Goal: Information Seeking & Learning: Learn about a topic

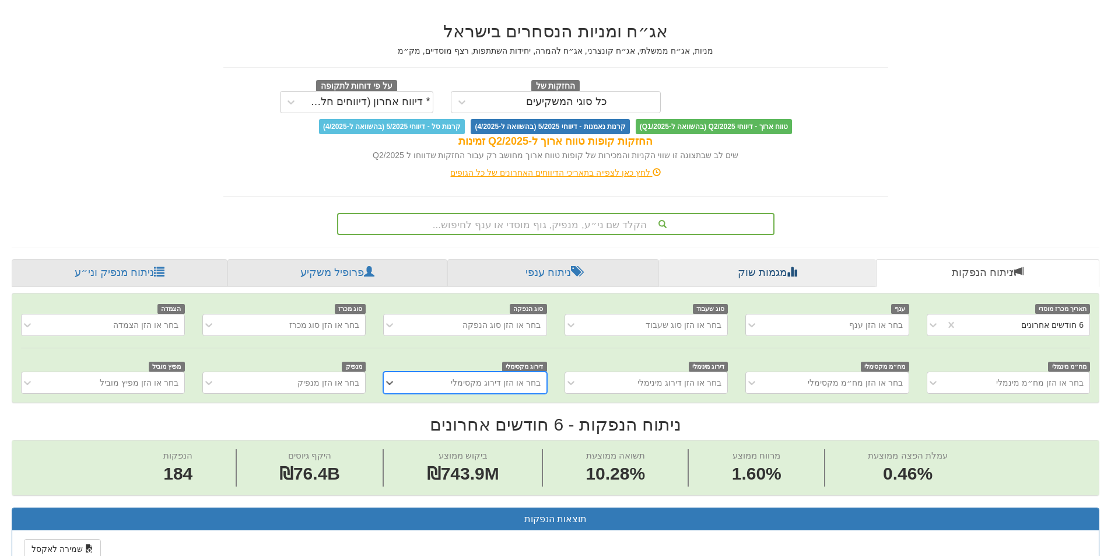
scroll to position [15, 0]
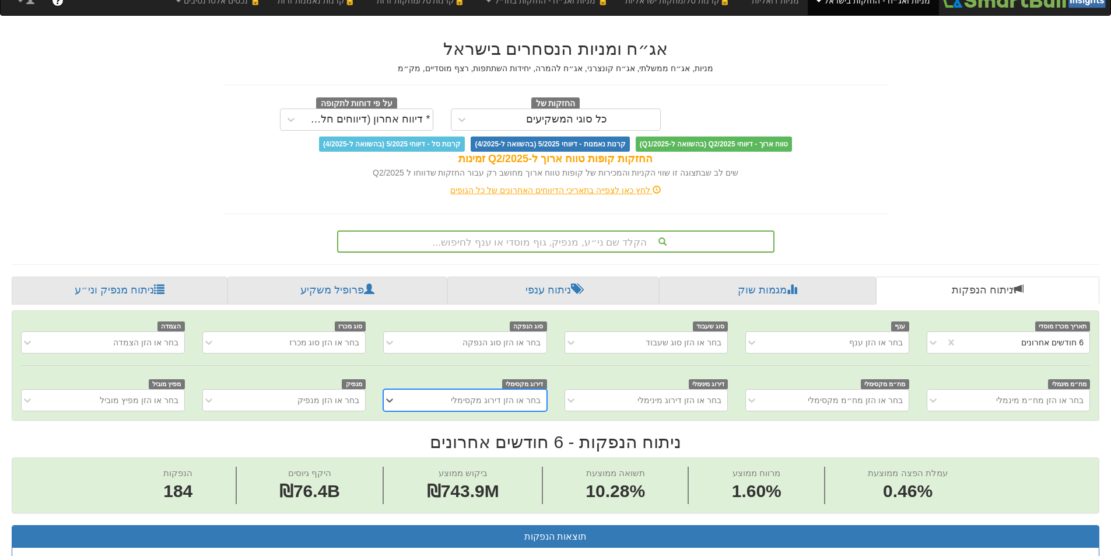
click at [584, 239] on div "הקלד שם ני״ע, מנפיק, גוף מוסדי או ענף לחיפוש..." at bounding box center [555, 242] width 435 height 20
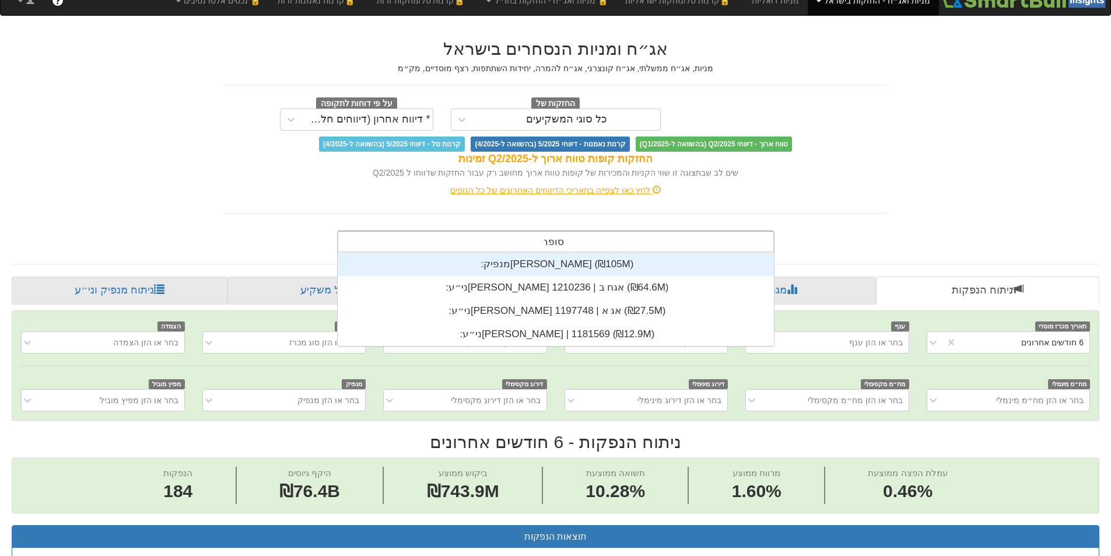
scroll to position [93, 0]
type input "[PERSON_NAME]"
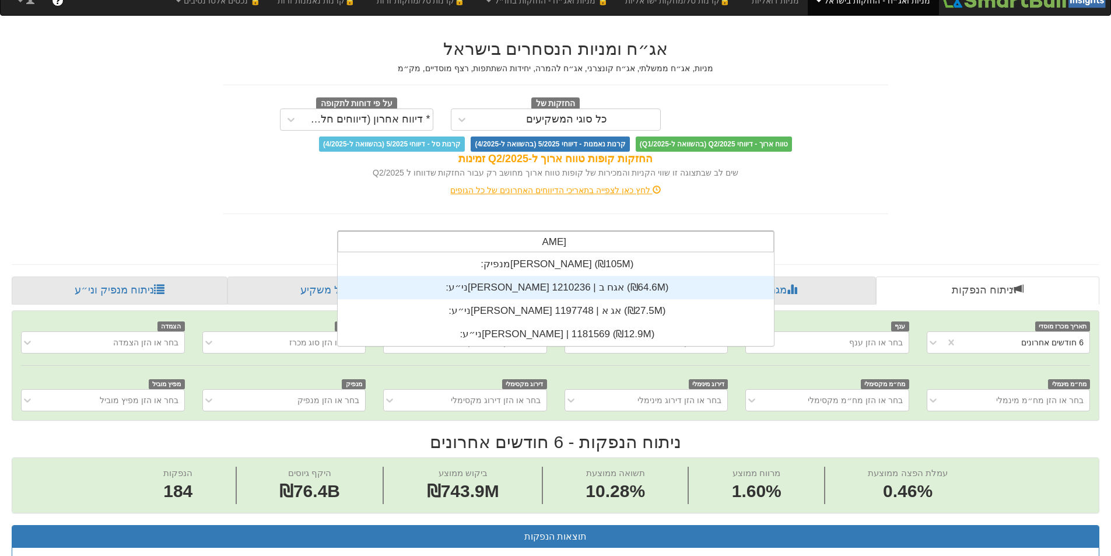
click at [566, 290] on div "ני״ע: ‏[PERSON_NAME] אגח ב | 1210236 ‎(₪64.6M)‎" at bounding box center [556, 287] width 436 height 23
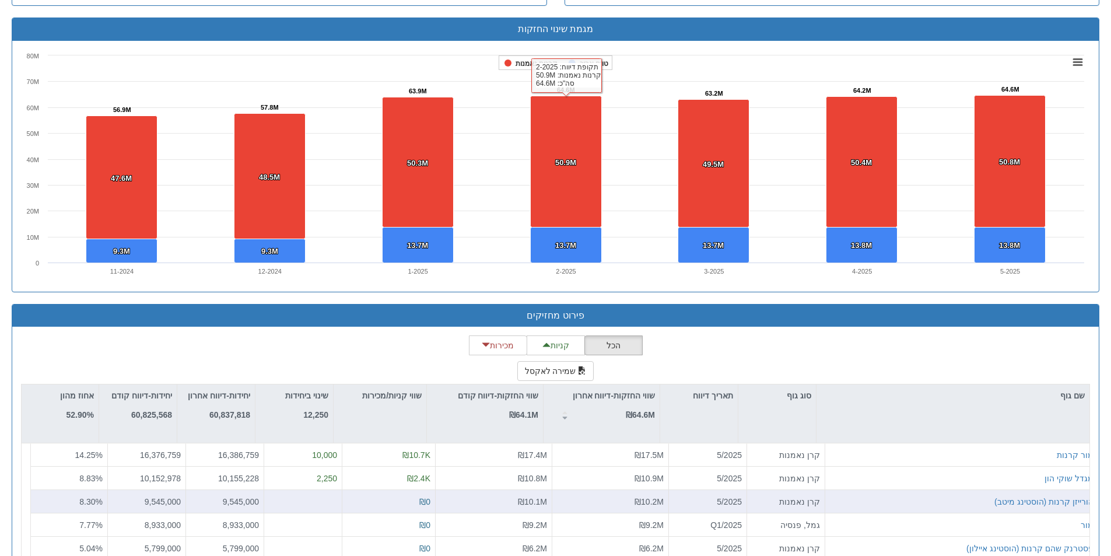
scroll to position [865, 0]
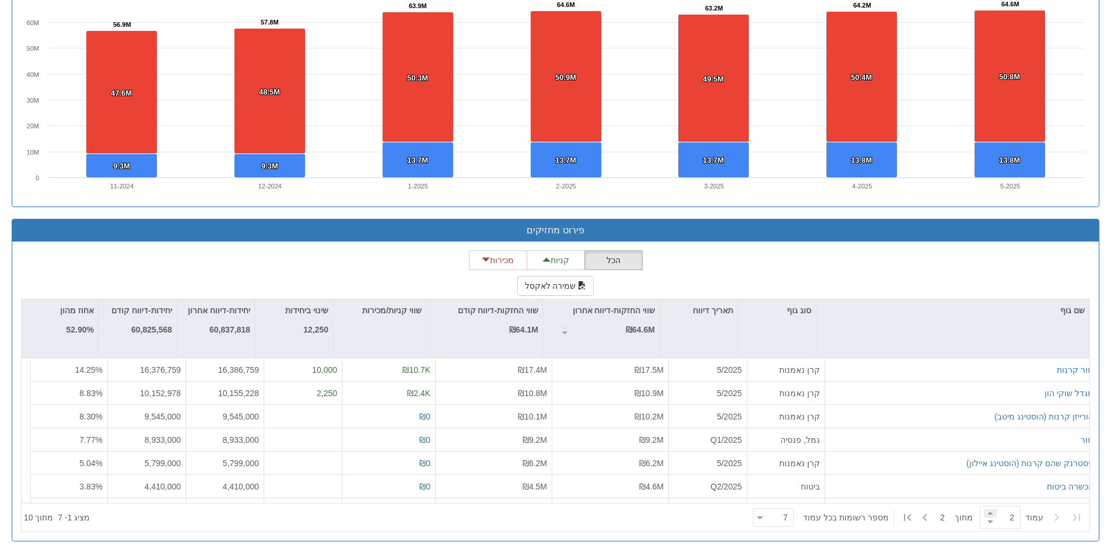
click at [991, 513] on span at bounding box center [990, 513] width 13 height 9
type input "2"
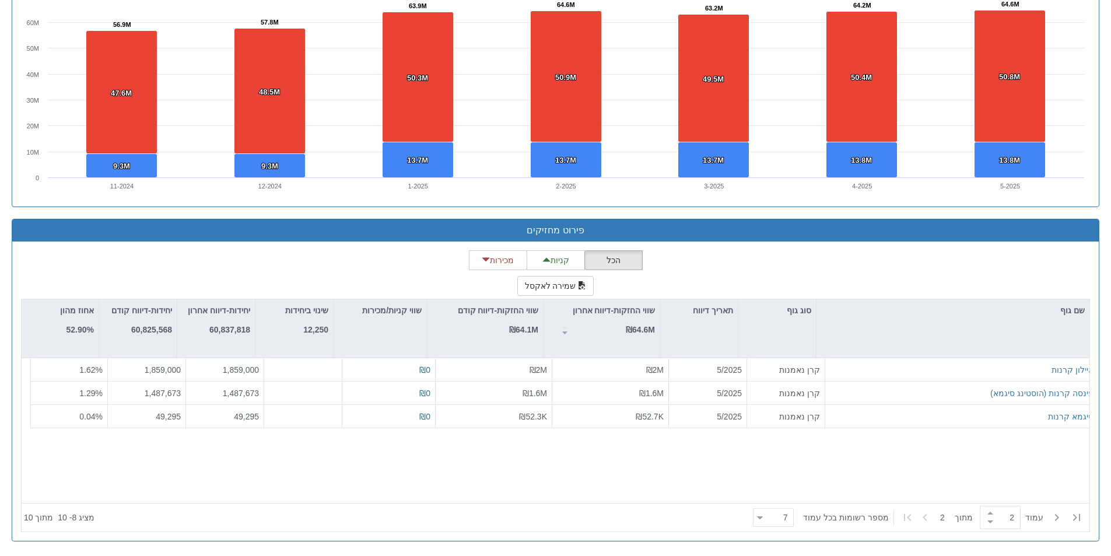
scroll to position [291, 0]
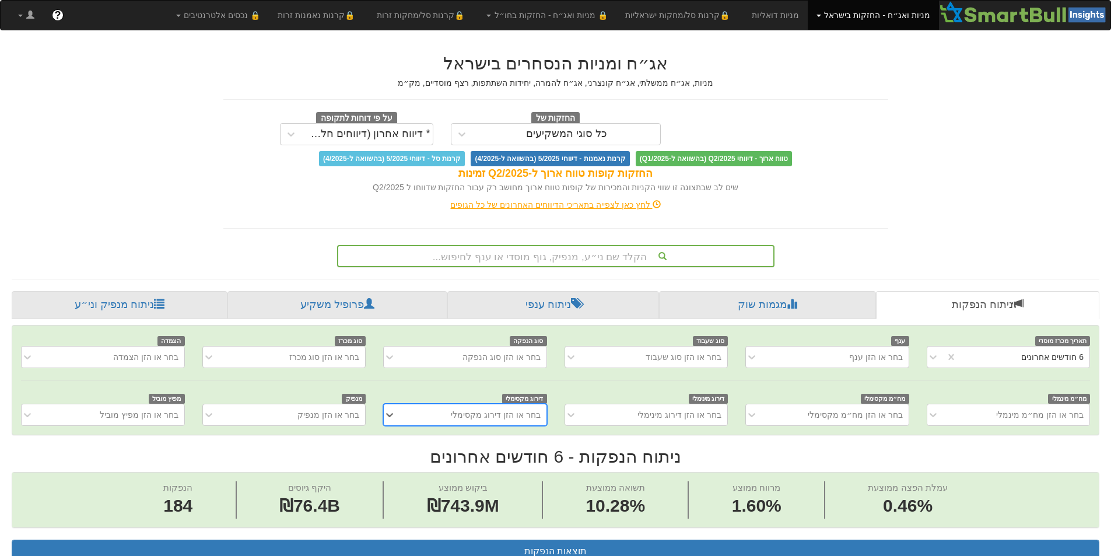
click at [571, 258] on div "הקלד שם ני״ע, מנפיק, גוף מוסדי או ענף לחיפוש..." at bounding box center [555, 256] width 435 height 20
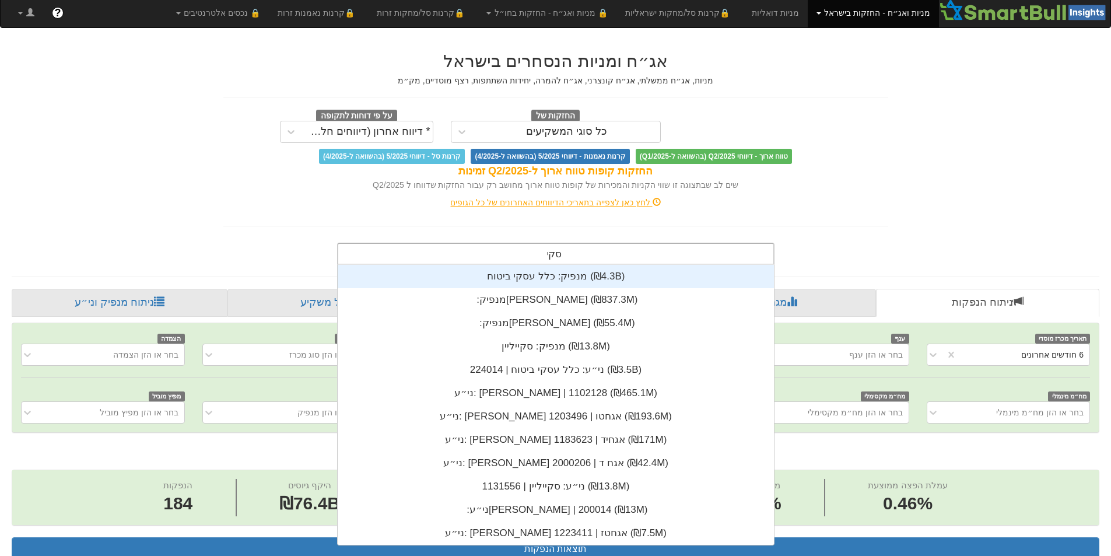
scroll to position [47, 0]
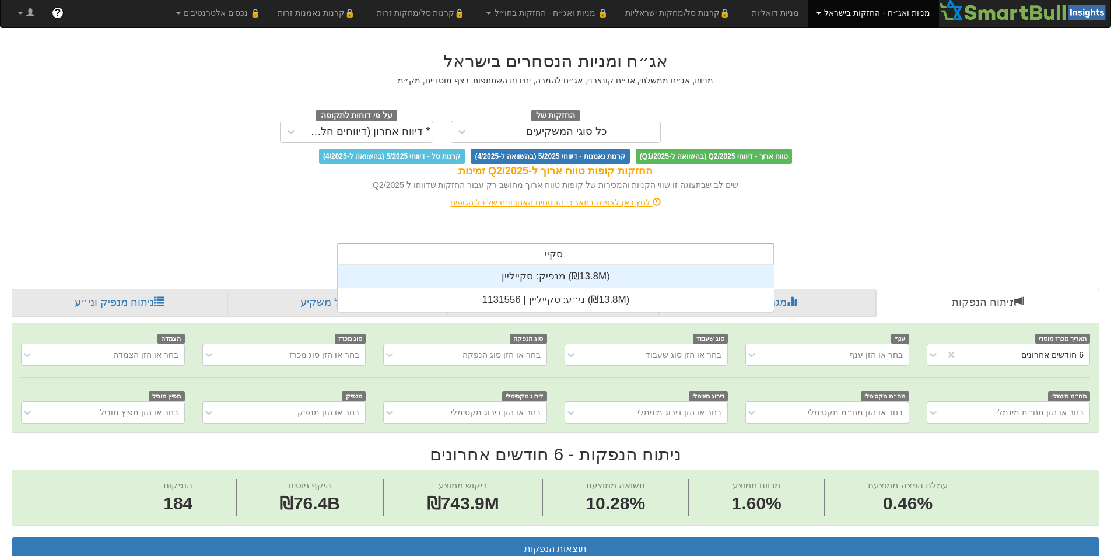
type input "סקייל"
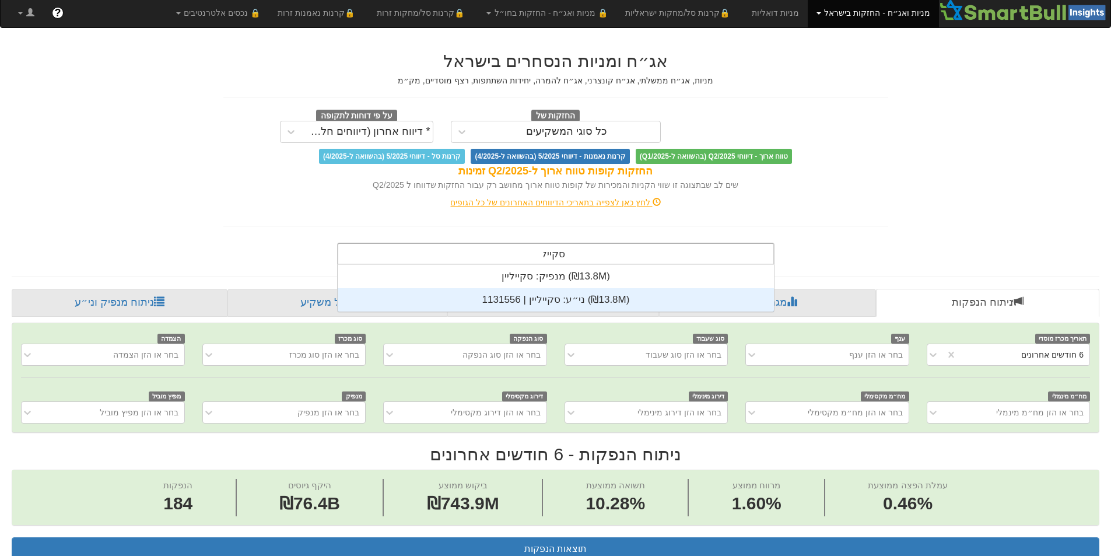
click at [595, 302] on div "ני״ע: ‏סקייליין | 1131556 ‎(₪13.8M)‎" at bounding box center [556, 299] width 436 height 23
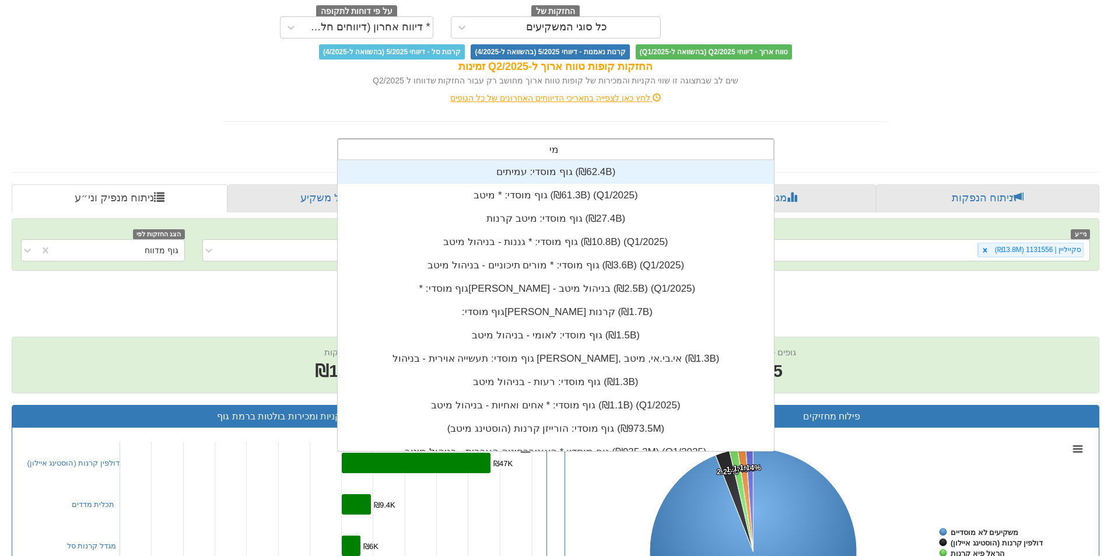
scroll to position [117, 0]
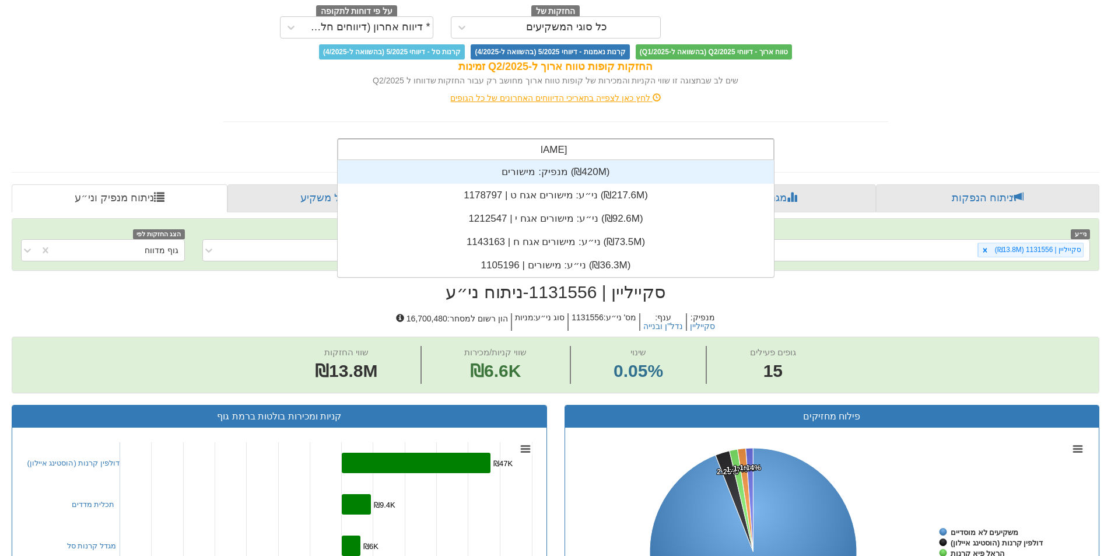
type input "מישורים"
click at [590, 178] on div "מנפיק: ‏מישורים ‎(₪420M)‎" at bounding box center [556, 171] width 436 height 23
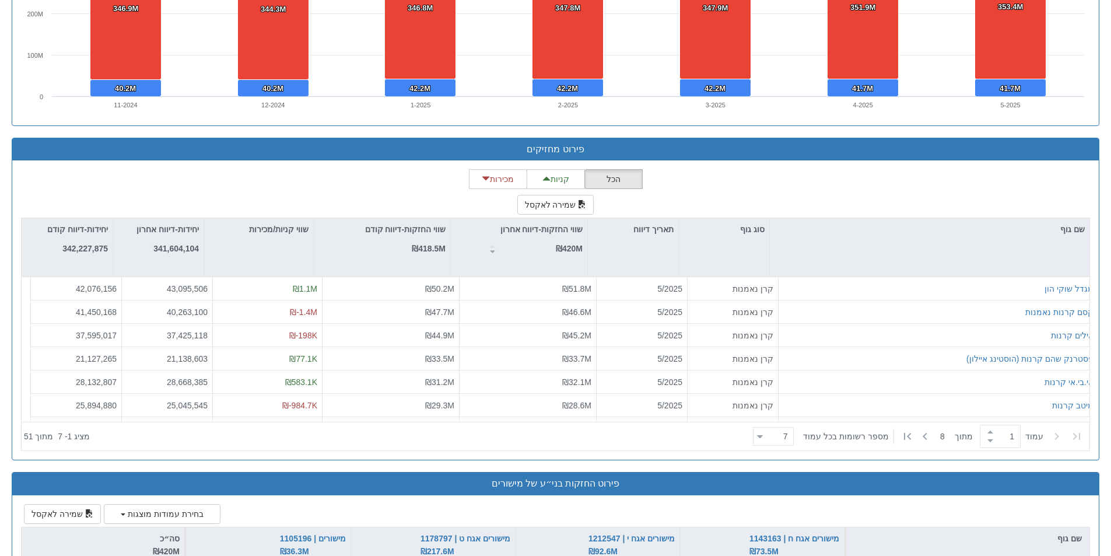
scroll to position [1371, 0]
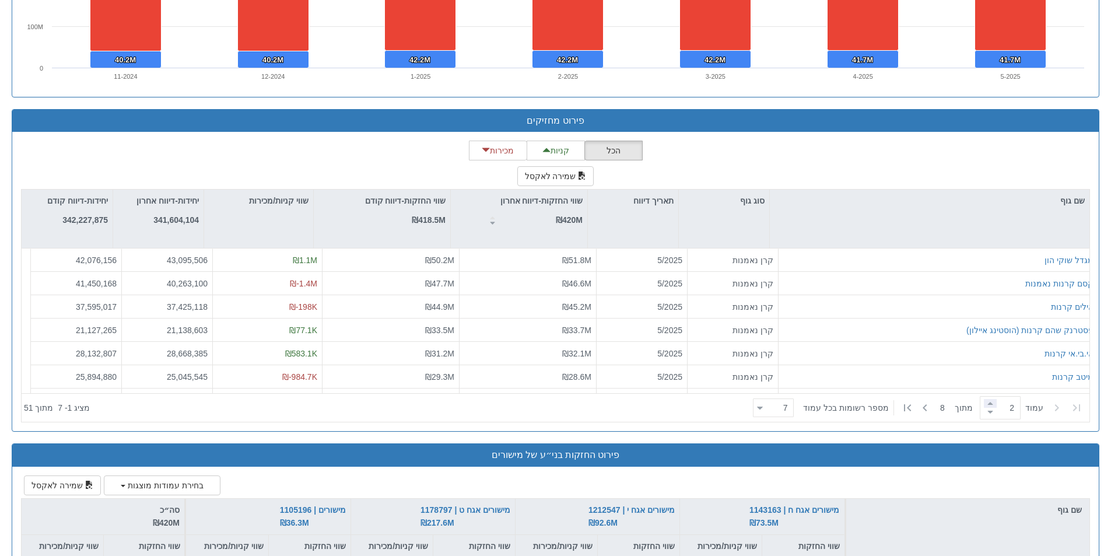
click at [987, 403] on span at bounding box center [990, 403] width 13 height 9
type input "3"
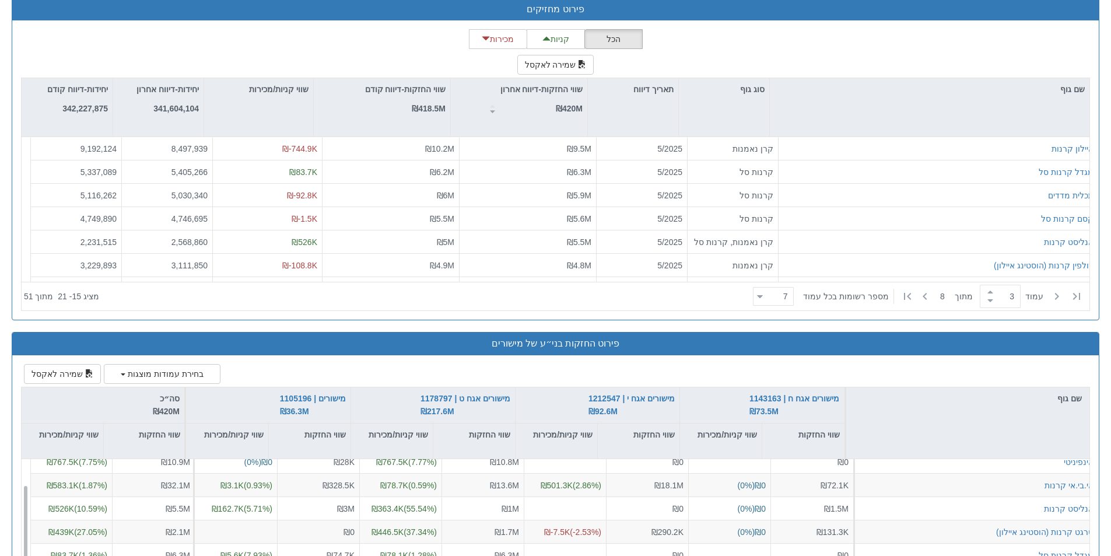
scroll to position [0, 0]
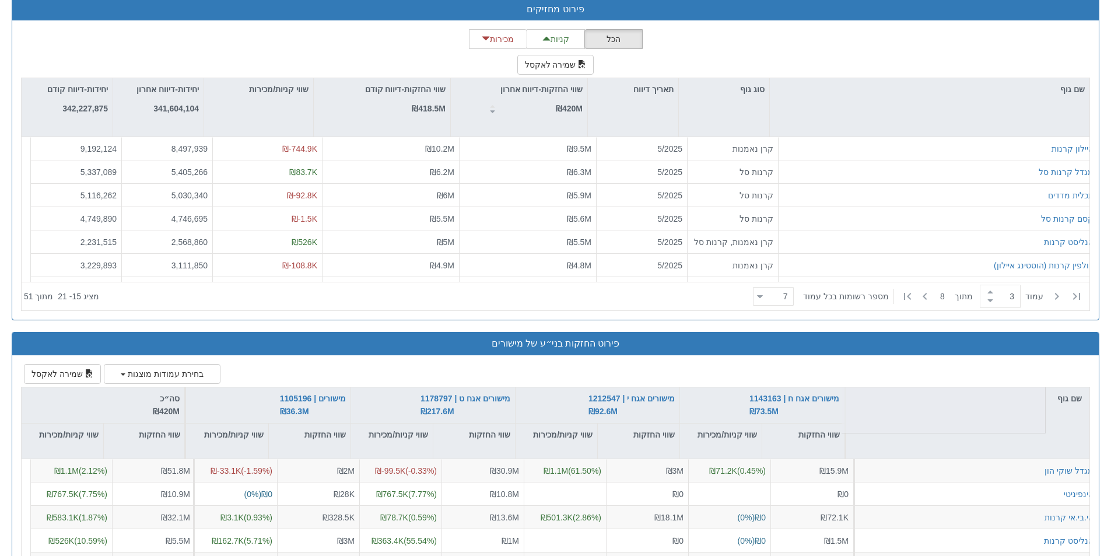
drag, startPoint x: 985, startPoint y: 431, endPoint x: 967, endPoint y: 331, distance: 100.9
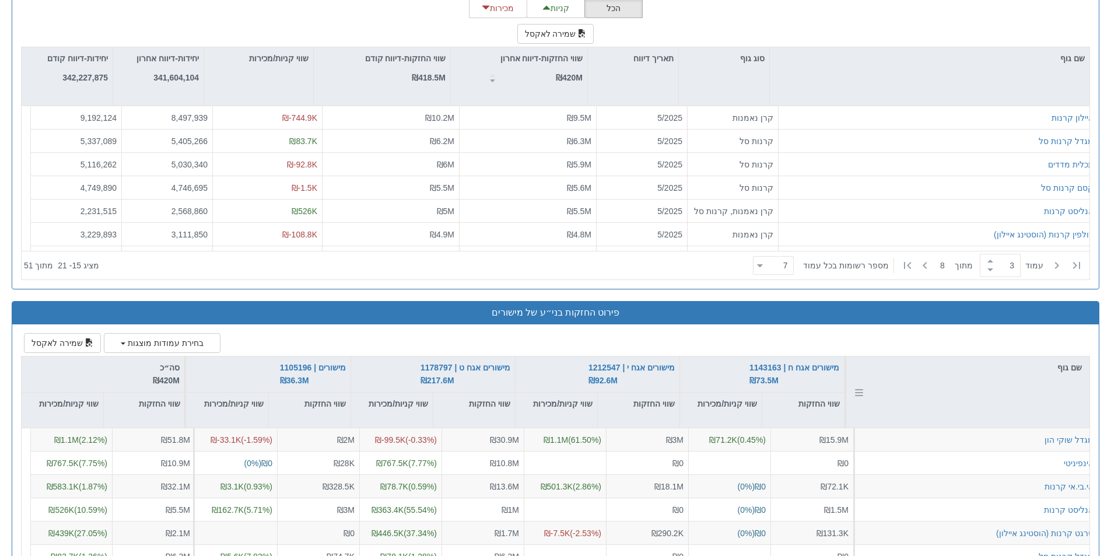
scroll to position [1571, 0]
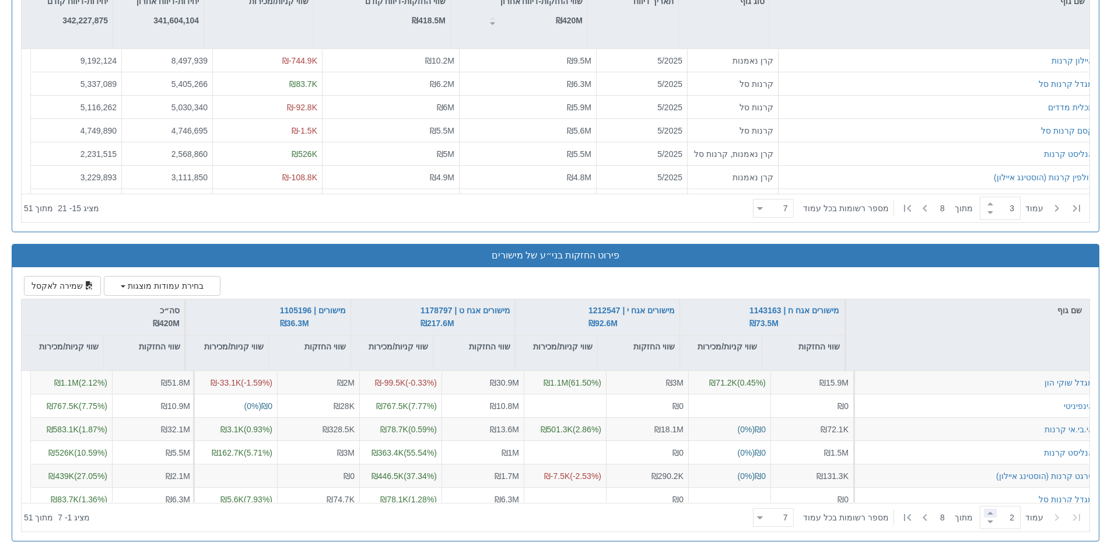
click at [989, 515] on span at bounding box center [990, 513] width 13 height 9
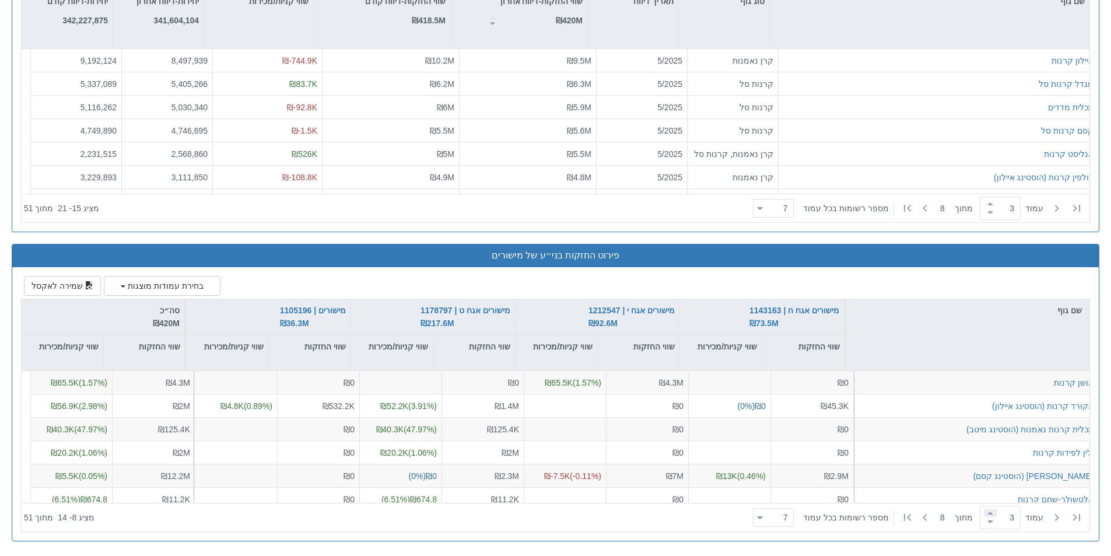
click at [988, 515] on span at bounding box center [990, 513] width 13 height 9
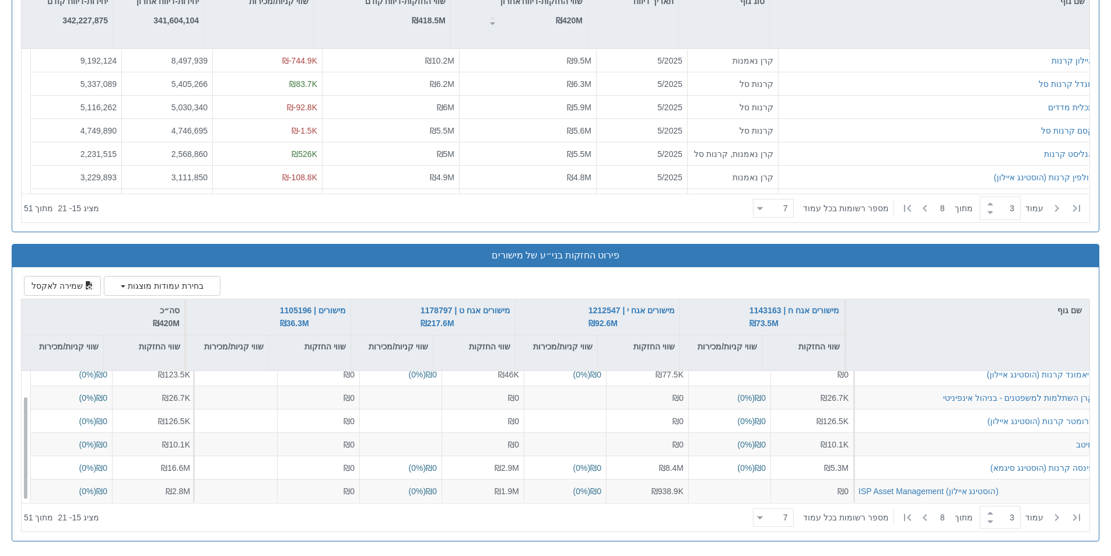
scroll to position [32, 0]
click at [986, 514] on span at bounding box center [990, 513] width 13 height 9
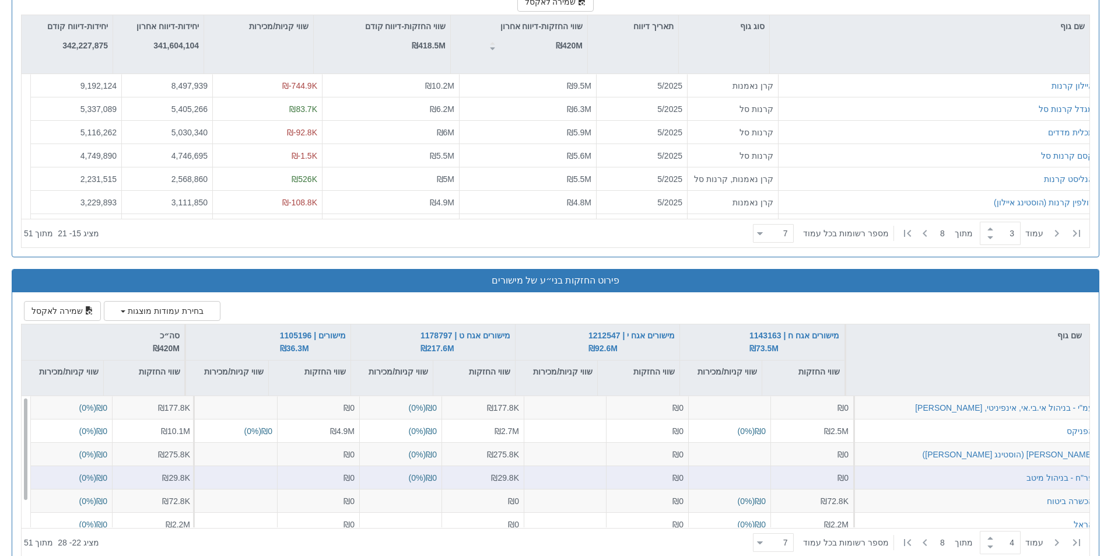
scroll to position [1571, 0]
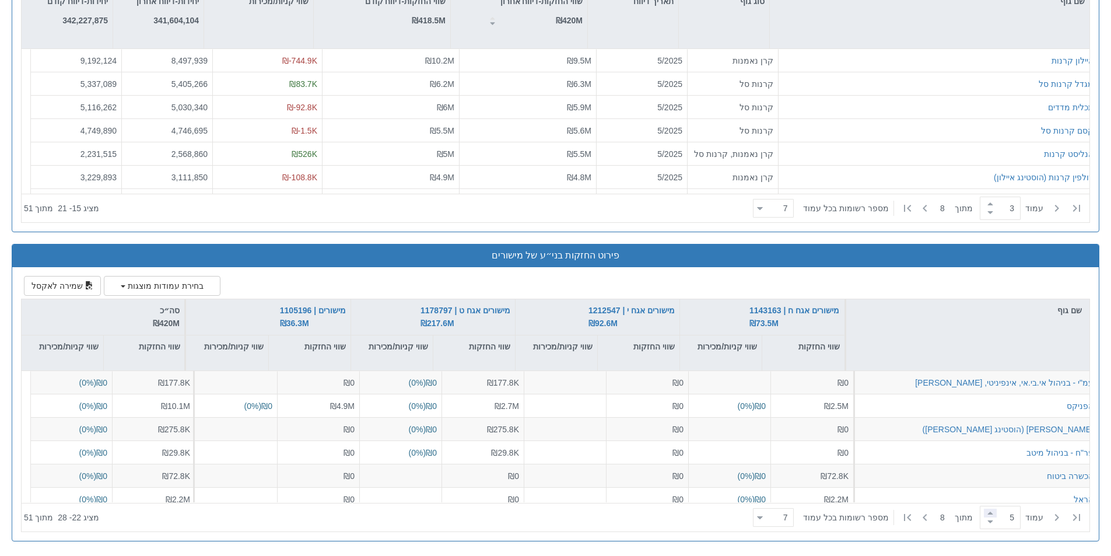
click at [989, 512] on span at bounding box center [990, 513] width 13 height 9
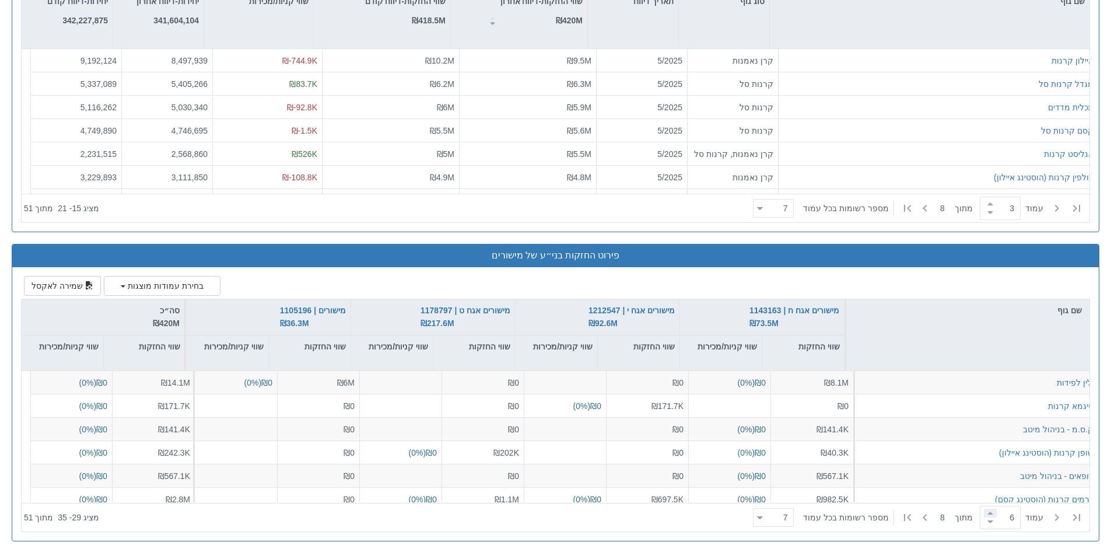
click at [989, 512] on span at bounding box center [990, 513] width 13 height 9
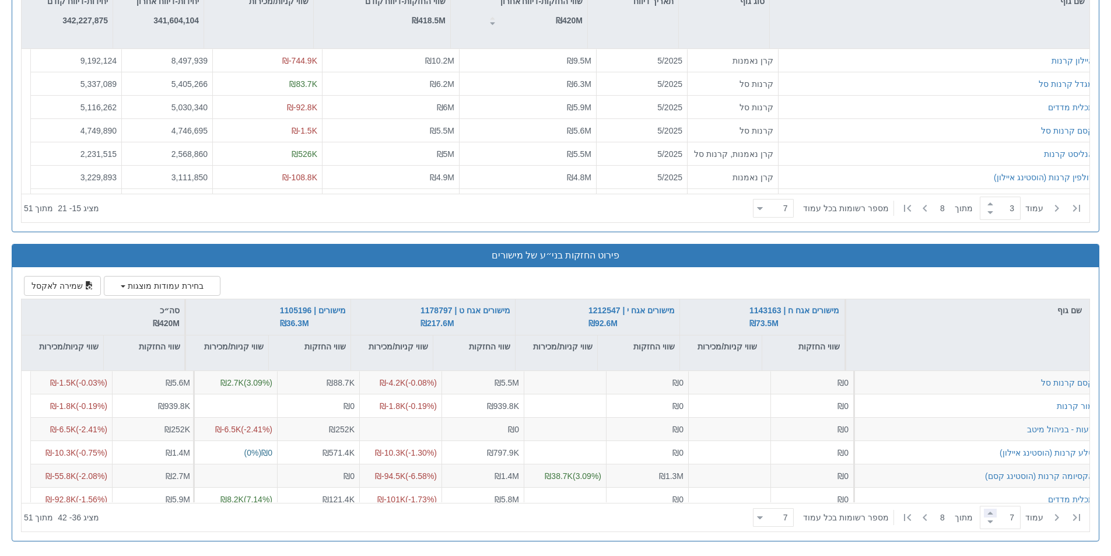
click at [989, 512] on span at bounding box center [990, 513] width 13 height 9
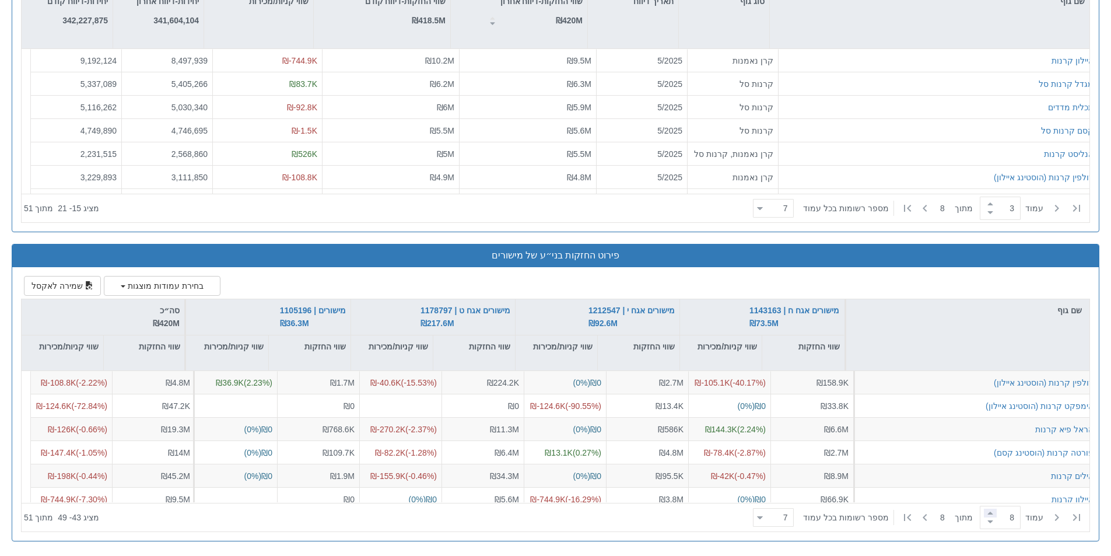
click at [989, 512] on span at bounding box center [990, 513] width 13 height 9
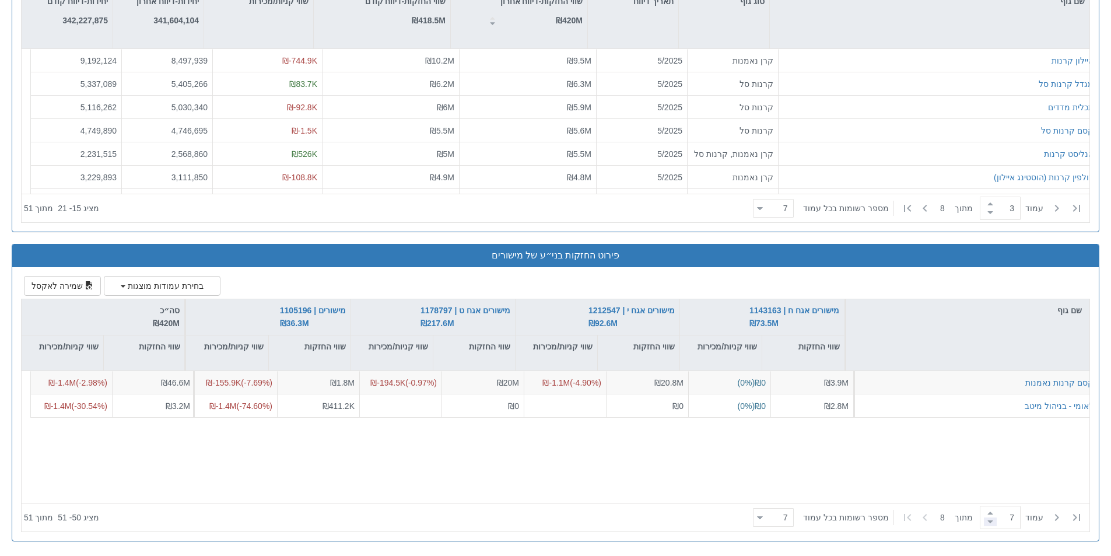
click at [988, 519] on span at bounding box center [990, 521] width 13 height 9
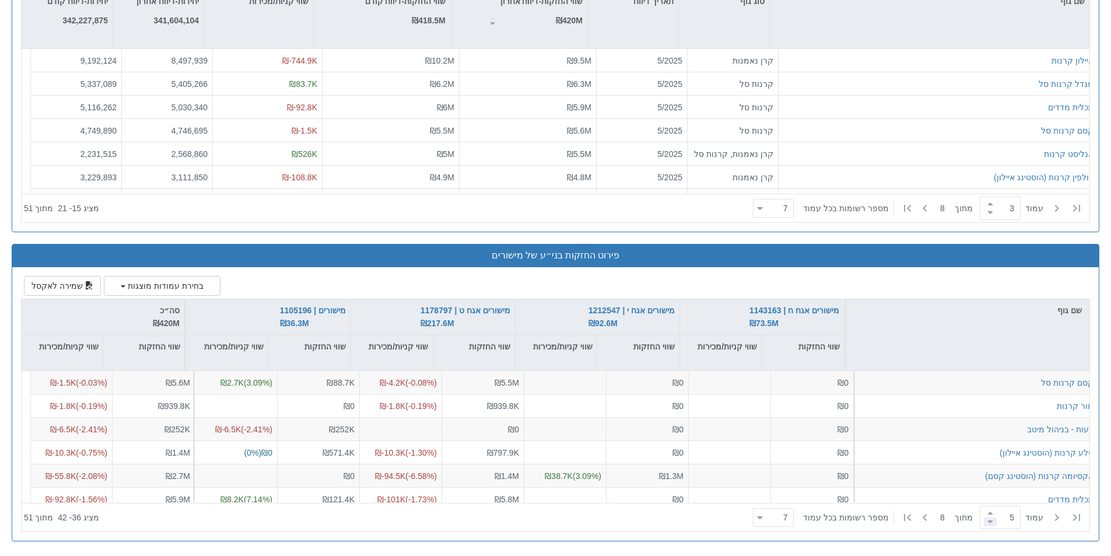
click at [988, 519] on span at bounding box center [990, 521] width 13 height 9
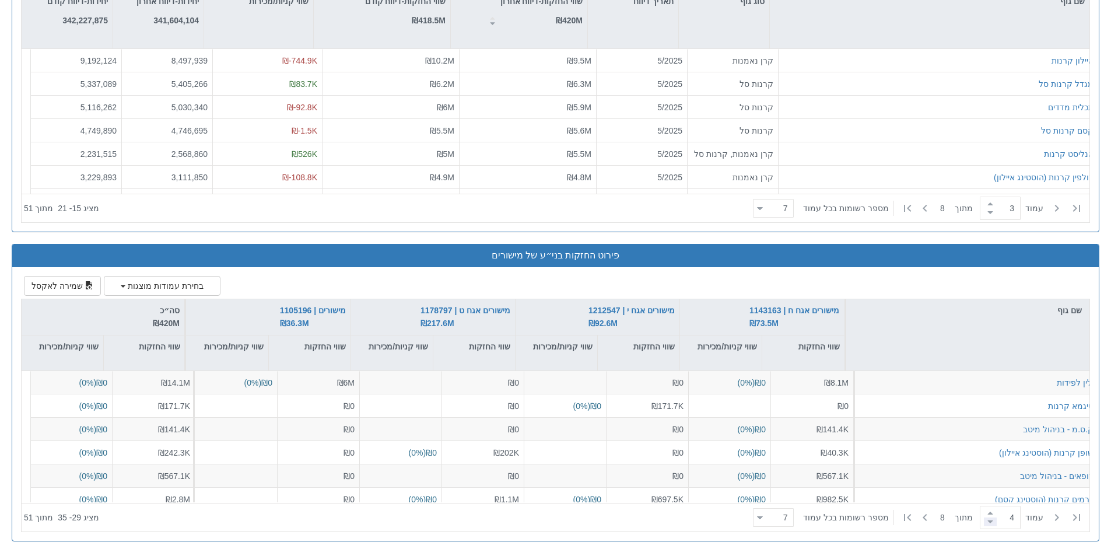
click at [988, 519] on span at bounding box center [990, 521] width 13 height 9
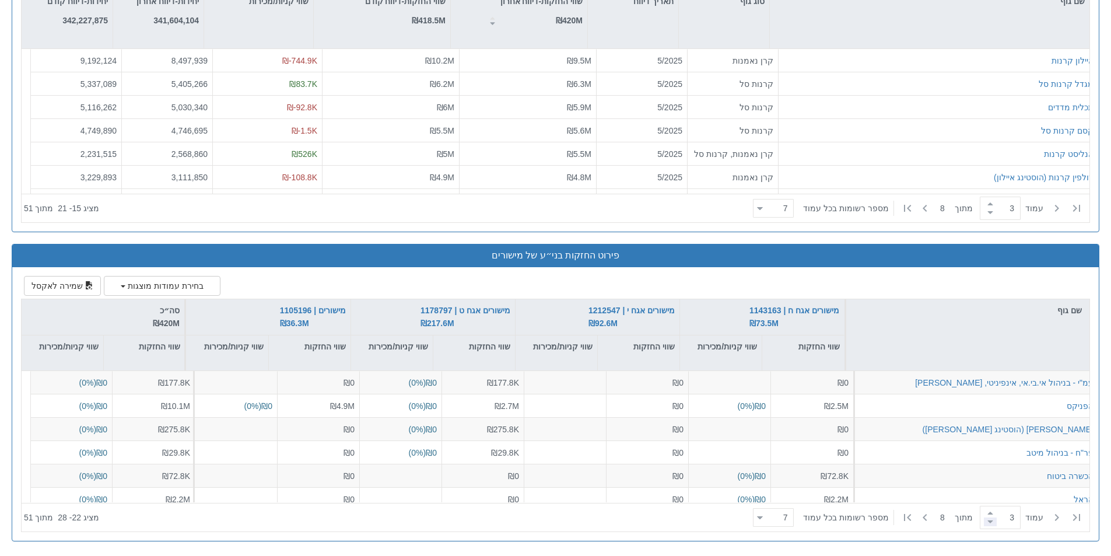
click at [988, 519] on span at bounding box center [990, 521] width 13 height 9
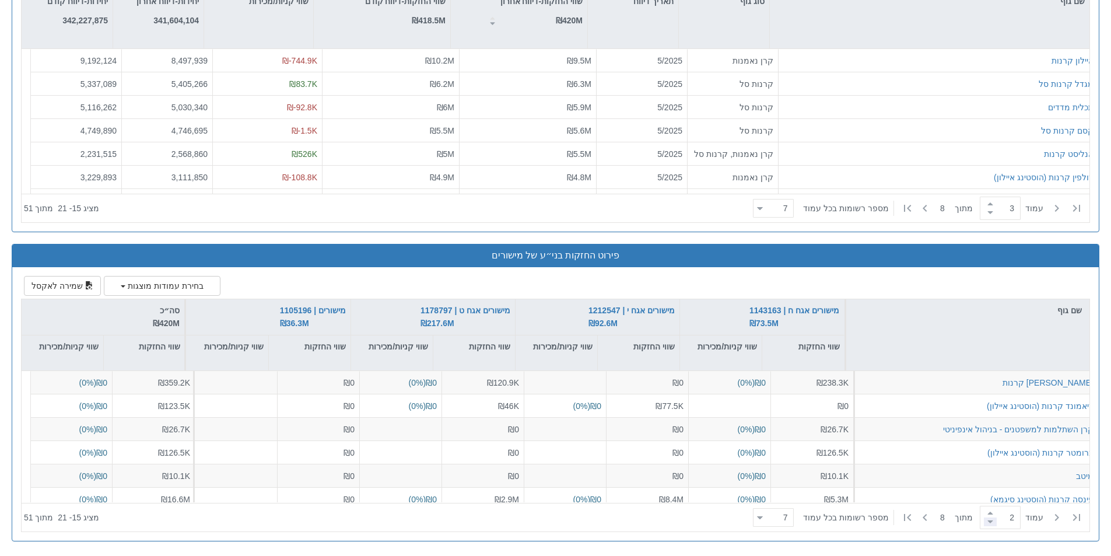
click at [988, 519] on span at bounding box center [990, 521] width 13 height 9
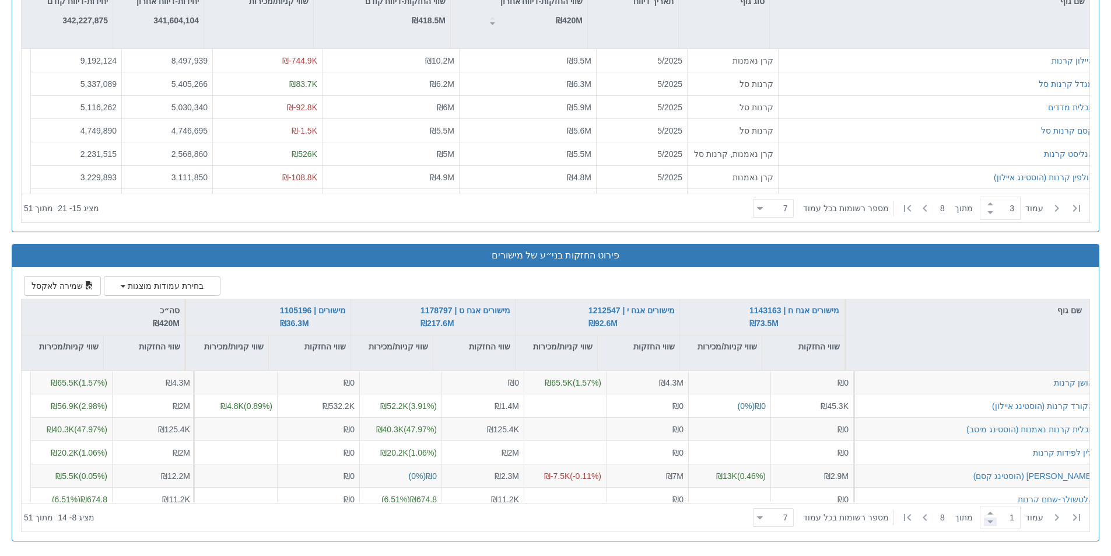
click at [988, 519] on span at bounding box center [990, 521] width 13 height 9
type input "1"
